Goal: Find specific fact: Find contact information

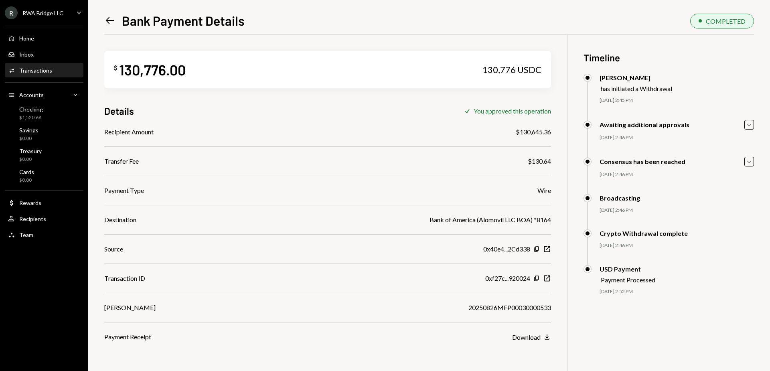
drag, startPoint x: 102, startPoint y: 0, endPoint x: 358, endPoint y: 29, distance: 257.9
click at [358, 29] on div "Left Arrow Bank Payment Details COMPLETED $ 130,776.00 130,776 USDC Details Che…" at bounding box center [429, 191] width 650 height 360
drag, startPoint x: 481, startPoint y: 220, endPoint x: 531, endPoint y: 221, distance: 49.7
click at [531, 221] on div "Bank of America (Alomovil LLC BOA) *8164" at bounding box center [491, 220] width 122 height 10
copy div "Alomovil LLC BOA"
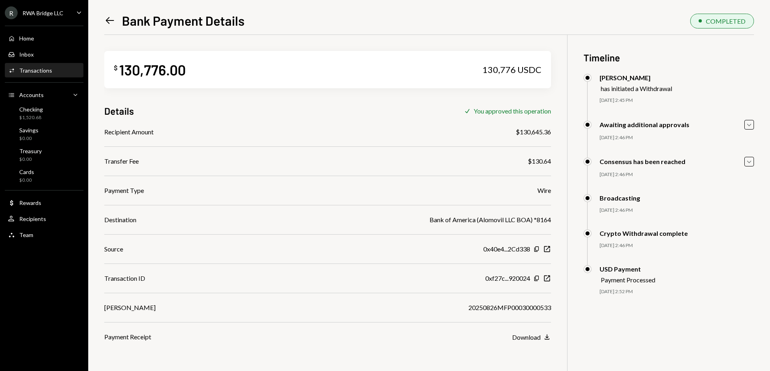
click at [368, 31] on div "Left Arrow Bank Payment Details COMPLETED $ 130,776.00 130,776 USDC Details Che…" at bounding box center [429, 191] width 650 height 360
